Goal: Transaction & Acquisition: Purchase product/service

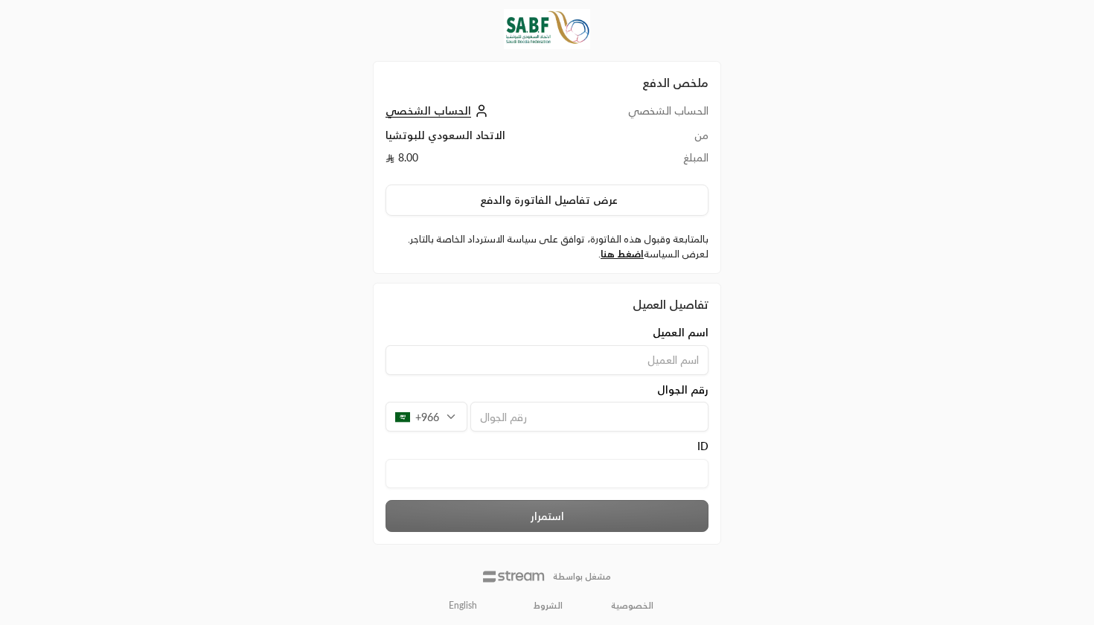
click at [464, 608] on link "English" at bounding box center [462, 606] width 45 height 24
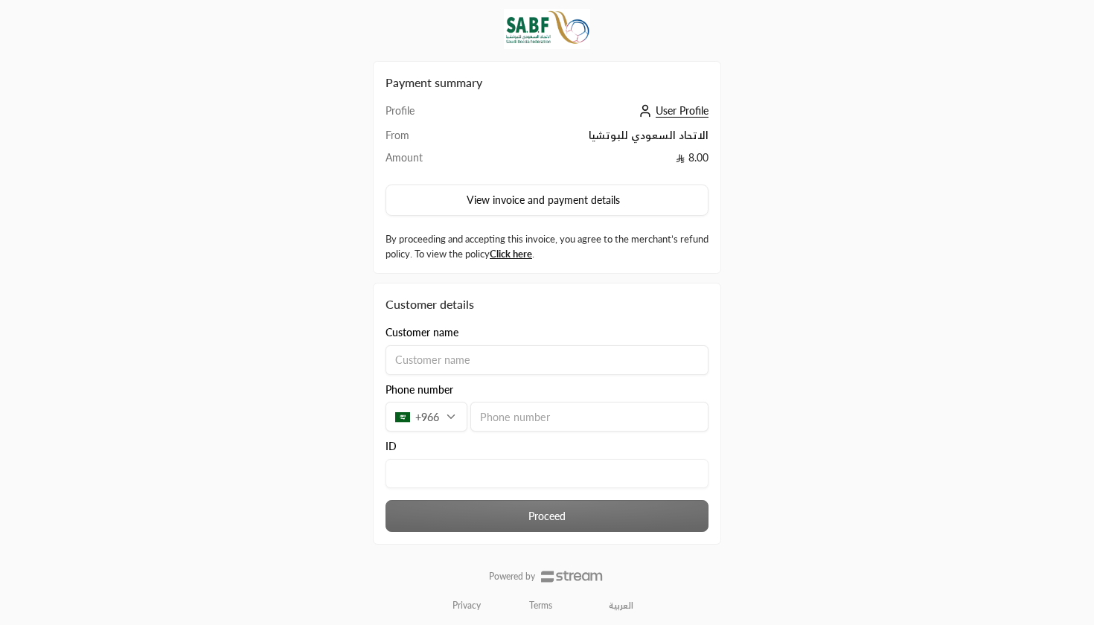
drag, startPoint x: 383, startPoint y: 109, endPoint x: 545, endPoint y: 99, distance: 161.7
click at [545, 99] on div "Payment summary Profile User Profile From الاتحاد السعودي للبوتشيا Amount 8.00 …" at bounding box center [547, 167] width 348 height 213
drag, startPoint x: 382, startPoint y: 135, endPoint x: 476, endPoint y: 133, distance: 93.7
click at [476, 133] on div "Payment summary Profile User Profile From الاتحاد السعودي للبوتشيا Amount 8.00 …" at bounding box center [547, 167] width 348 height 213
click at [565, 129] on td "الاتحاد السعودي للبوتشيا" at bounding box center [585, 139] width 246 height 22
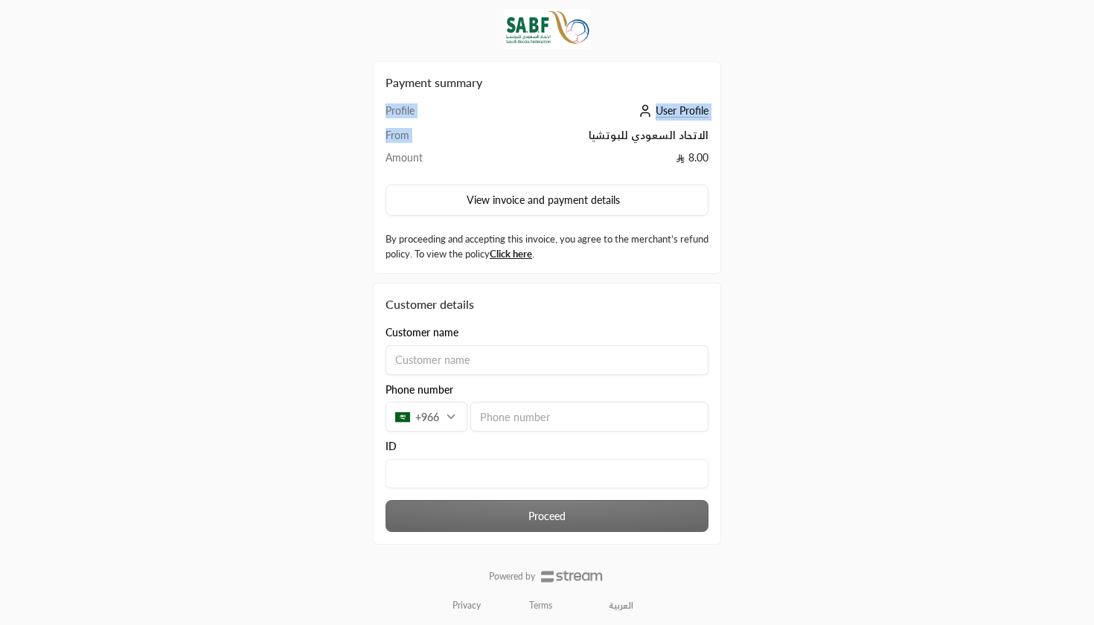
drag, startPoint x: 593, startPoint y: 132, endPoint x: 716, endPoint y: 139, distance: 123.0
click at [716, 139] on div "Payment summary Profile User Profile From الاتحاد السعودي للبوتشيا Amount 8.00 …" at bounding box center [547, 167] width 348 height 213
click at [378, 151] on div "Payment summary Profile User Profile From الاتحاد السعودي للبوتشيا Amount 8.00 …" at bounding box center [547, 167] width 348 height 213
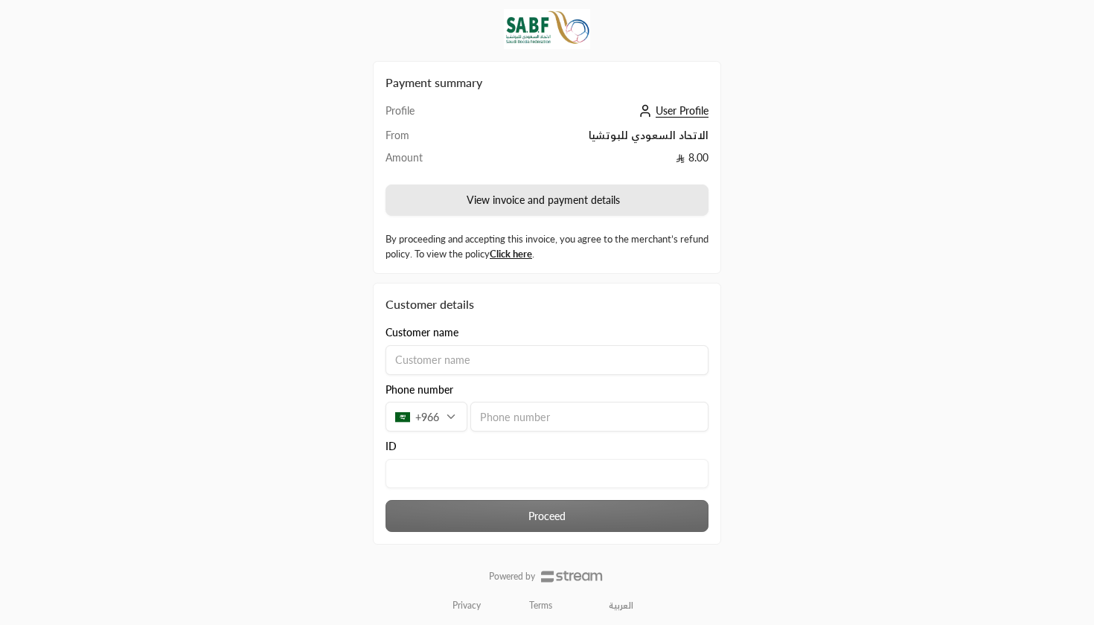
click at [508, 195] on button "View invoice and payment details" at bounding box center [546, 199] width 323 height 31
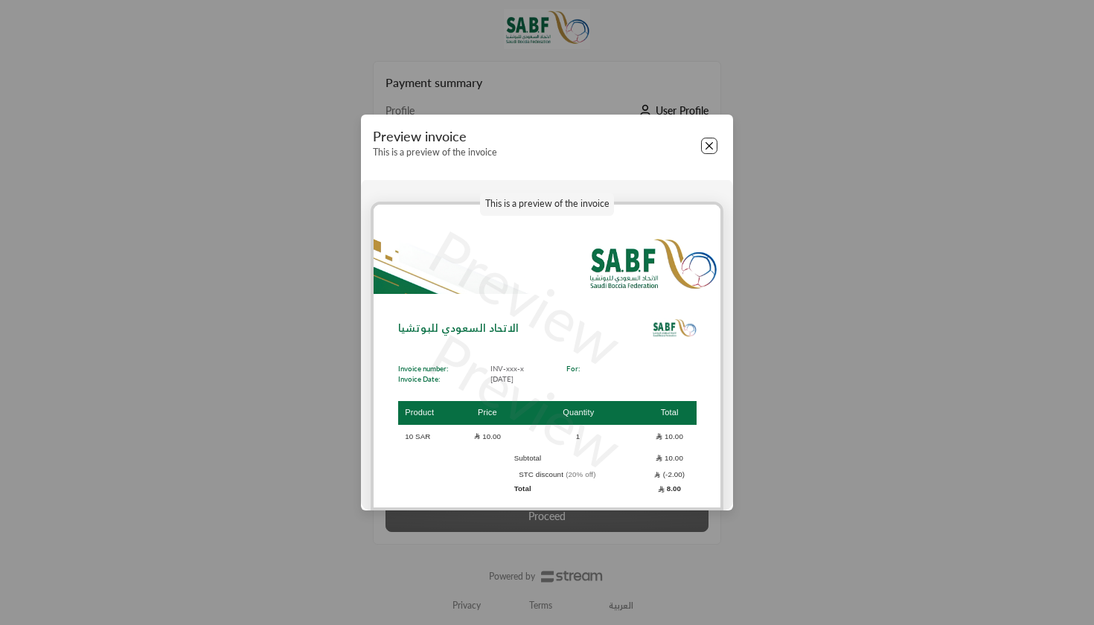
click at [713, 148] on button "Close" at bounding box center [709, 146] width 16 height 16
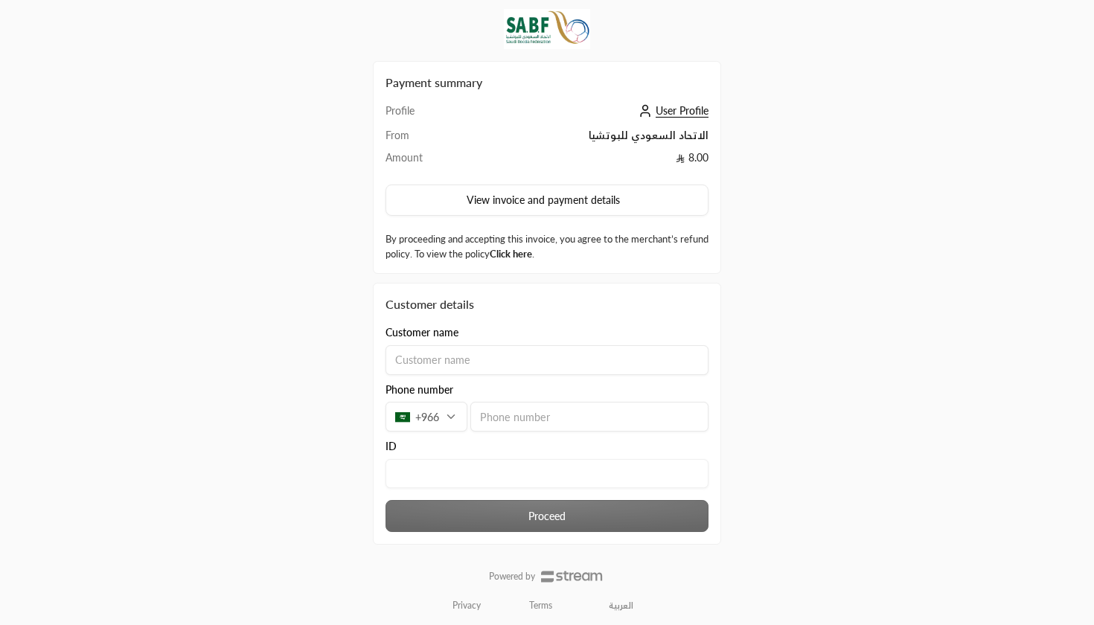
click at [532, 257] on link "Click here" at bounding box center [510, 254] width 42 height 12
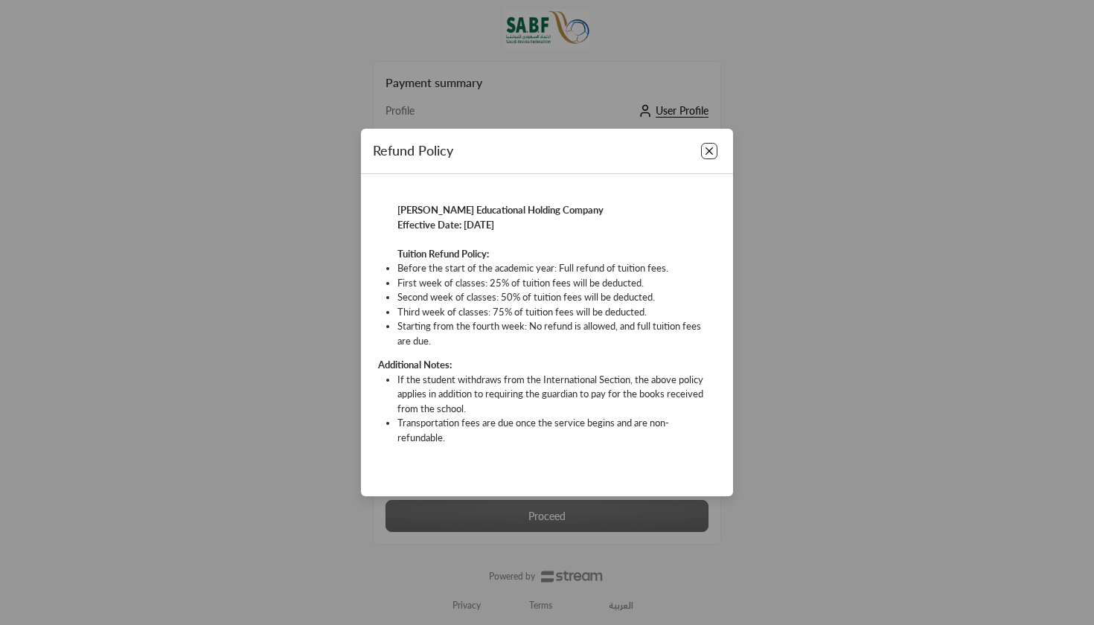
click at [713, 148] on button "Close" at bounding box center [709, 151] width 16 height 16
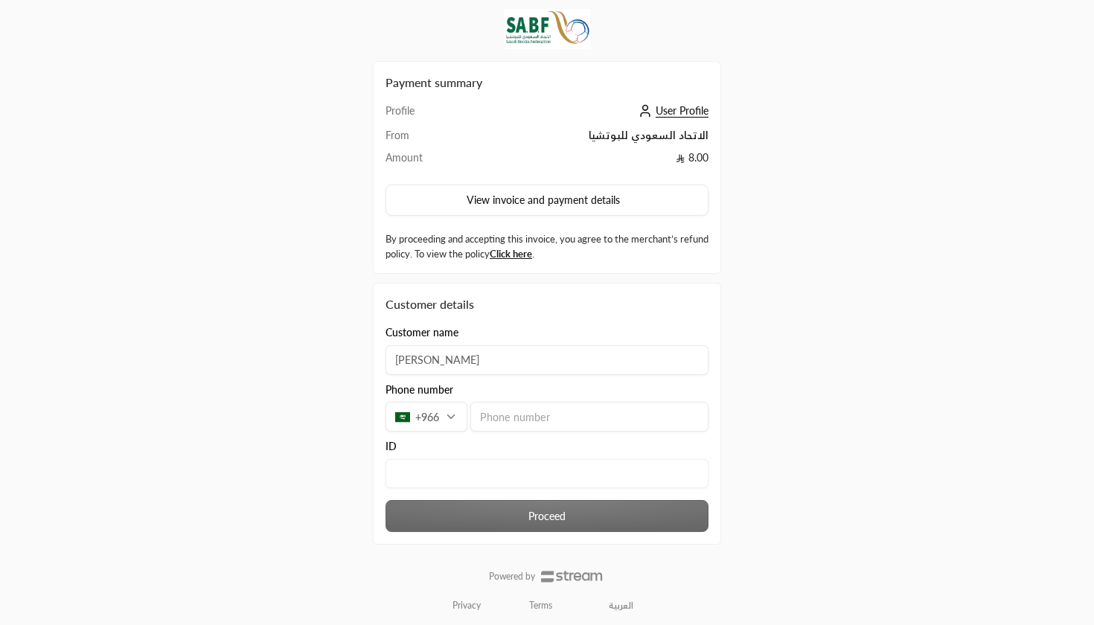
type input "Mohammed"
type input "596995502"
click at [400, 460] on input "text" at bounding box center [546, 473] width 323 height 29
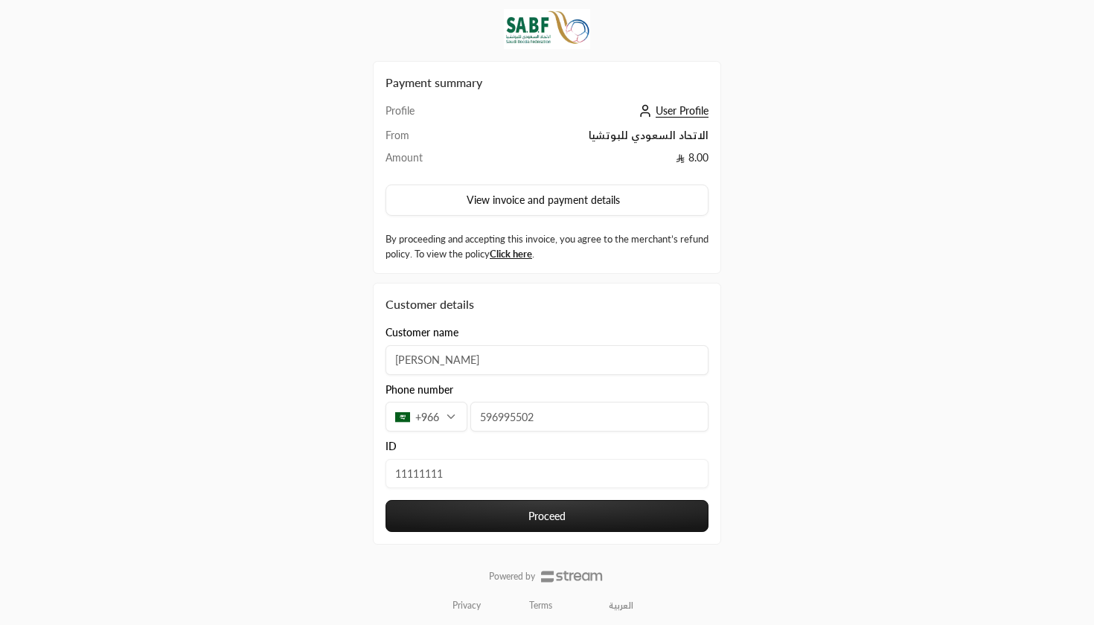
type input "11111111"
click at [466, 507] on button "Proceed" at bounding box center [546, 516] width 323 height 32
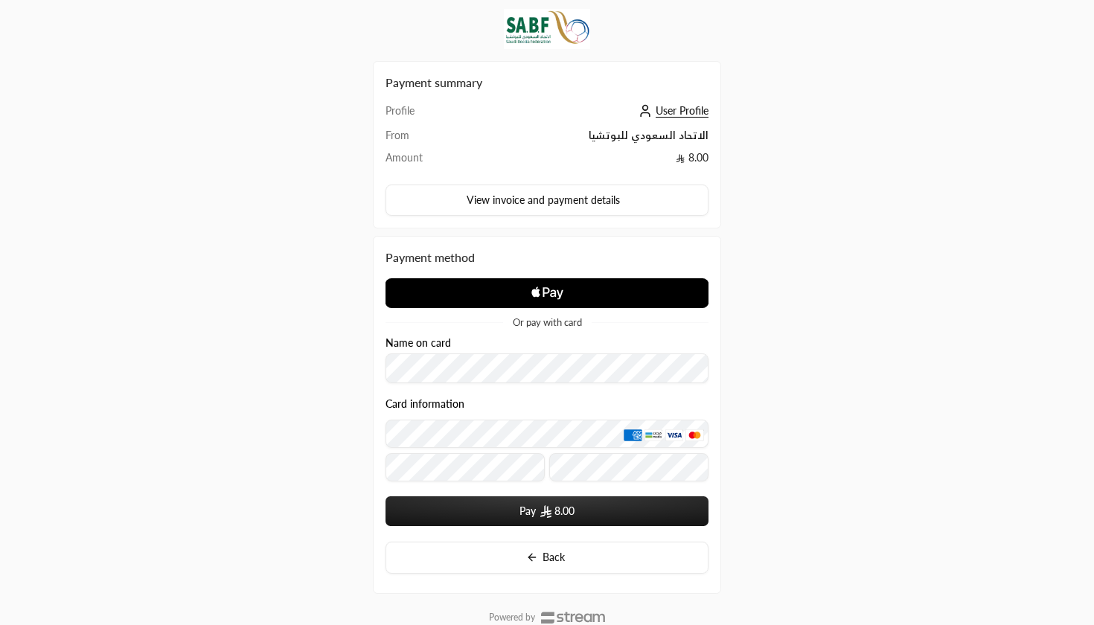
click at [524, 290] on icon "Apple Logo" at bounding box center [546, 293] width 161 height 27
